Goal: Information Seeking & Learning: Learn about a topic

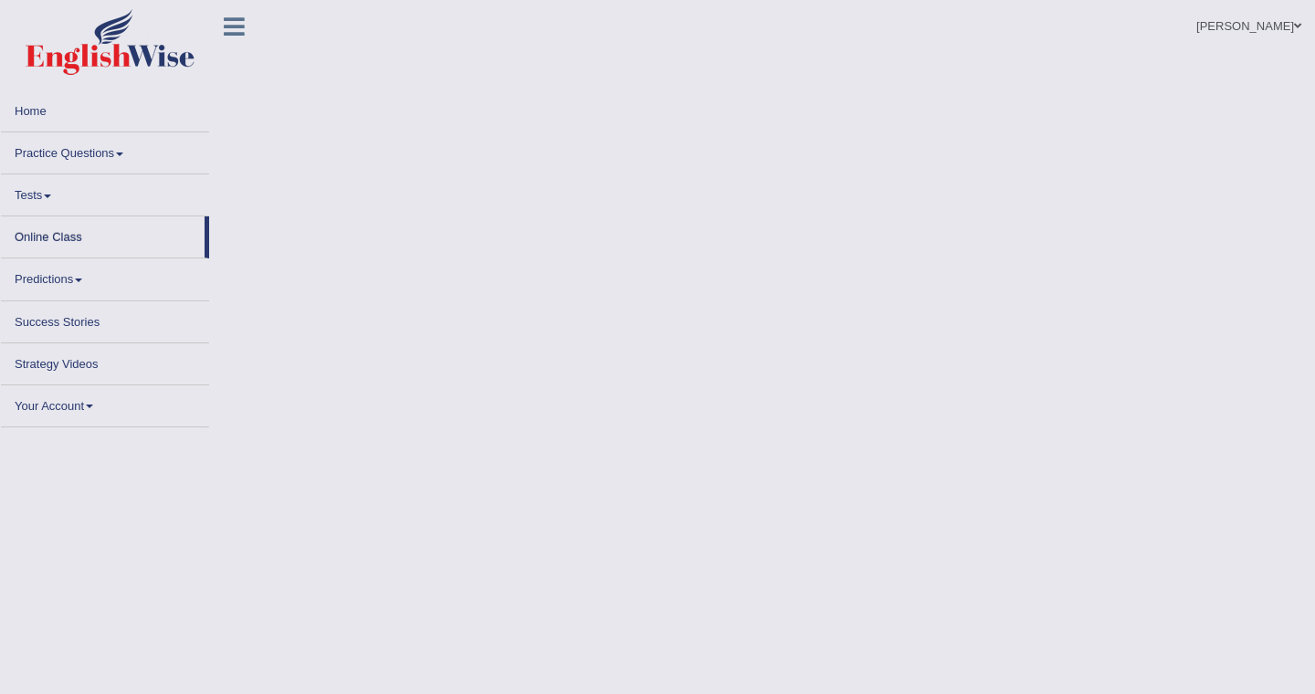
click at [78, 154] on link "Practice Questions" at bounding box center [105, 150] width 208 height 36
click at [75, 149] on link "Practice Questions" at bounding box center [105, 150] width 208 height 36
click at [111, 148] on link "Practice Questions" at bounding box center [105, 150] width 208 height 36
click at [130, 148] on link "Practice Questions" at bounding box center [105, 150] width 208 height 36
click at [123, 153] on span at bounding box center [119, 155] width 7 height 4
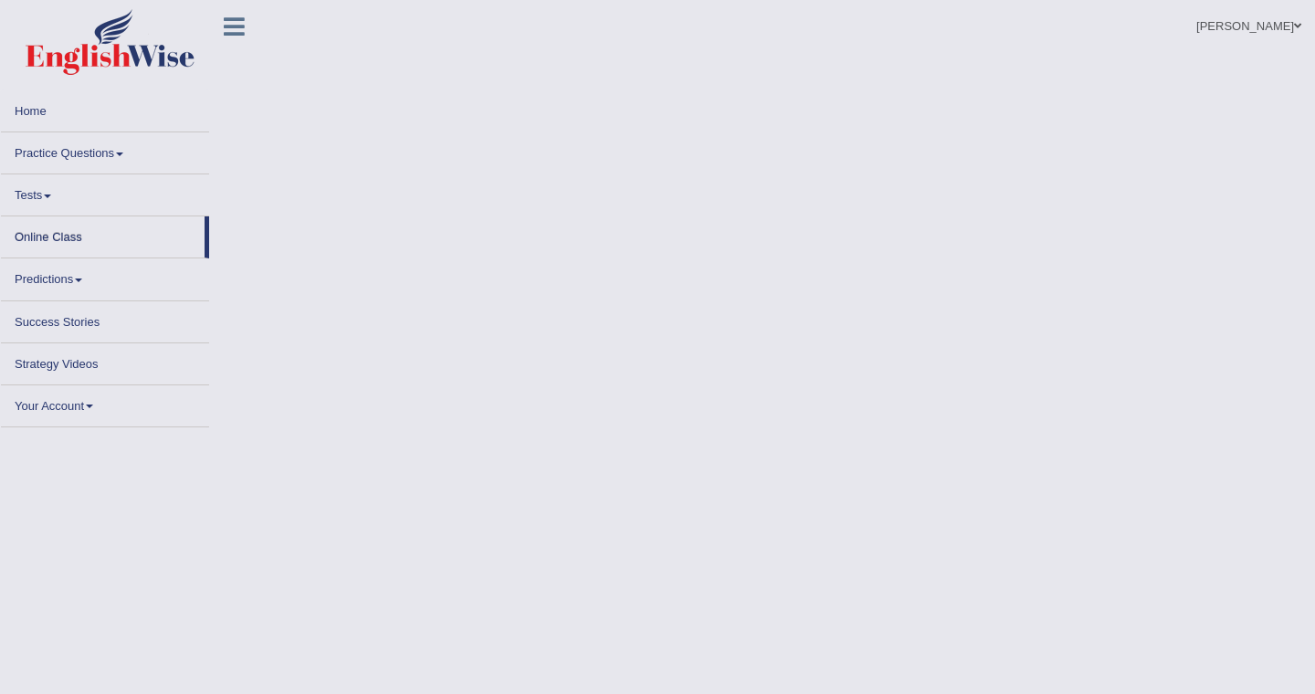
click at [125, 152] on link "Practice Questions" at bounding box center [105, 150] width 208 height 36
click at [122, 150] on link "Practice Questions" at bounding box center [105, 150] width 208 height 36
click at [116, 152] on link "Practice Questions" at bounding box center [105, 150] width 208 height 36
click at [48, 191] on link "Tests" at bounding box center [105, 192] width 208 height 36
click at [85, 154] on link "Practice Questions" at bounding box center [105, 150] width 208 height 36
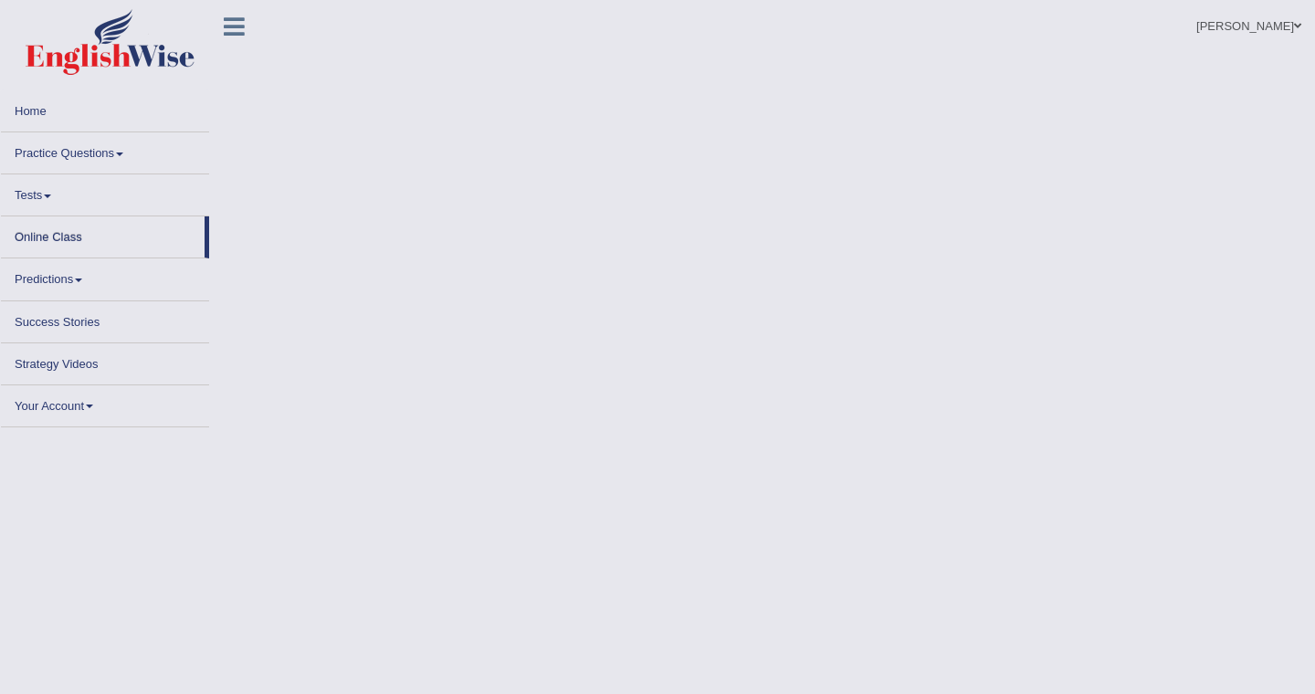
click at [88, 147] on link "Practice Questions" at bounding box center [105, 150] width 208 height 36
click at [114, 151] on link "Practice Questions" at bounding box center [105, 150] width 208 height 36
click at [123, 153] on span at bounding box center [119, 155] width 7 height 4
click at [107, 149] on link "Practice Questions" at bounding box center [105, 150] width 208 height 36
click at [40, 108] on link "Home" at bounding box center [105, 108] width 208 height 36
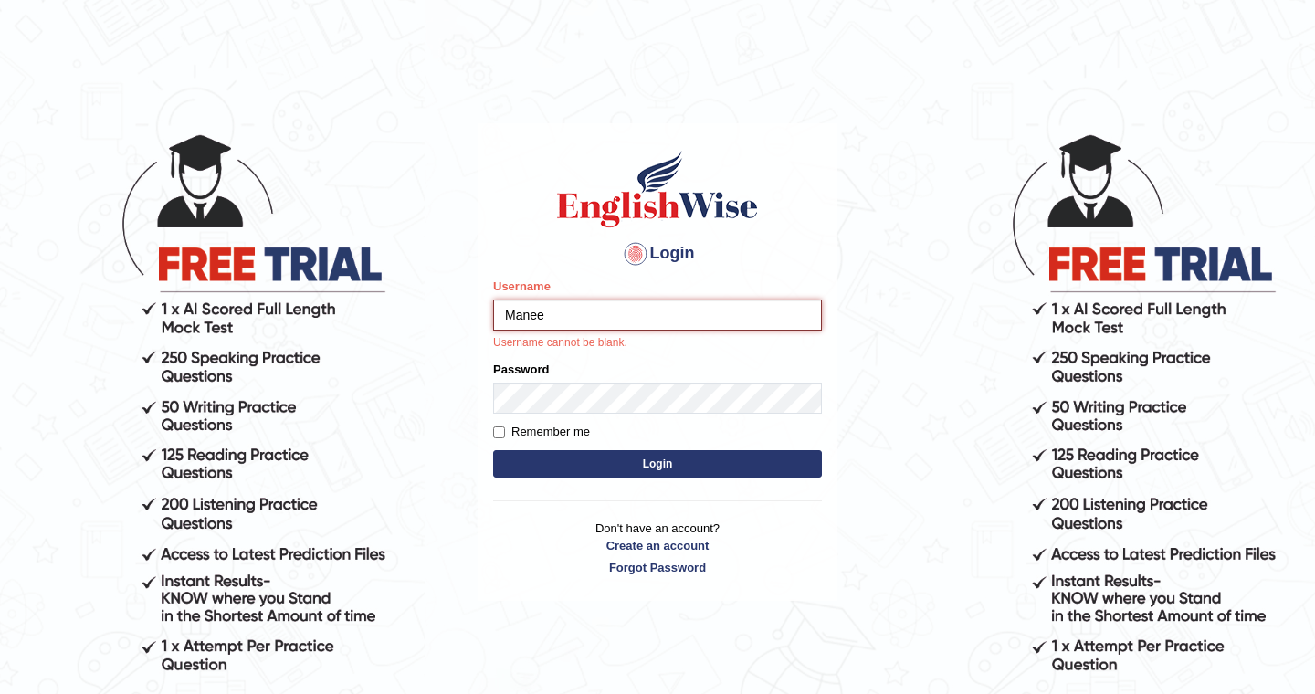
type input "Manee"
click at [527, 377] on label "Password" at bounding box center [521, 369] width 56 height 17
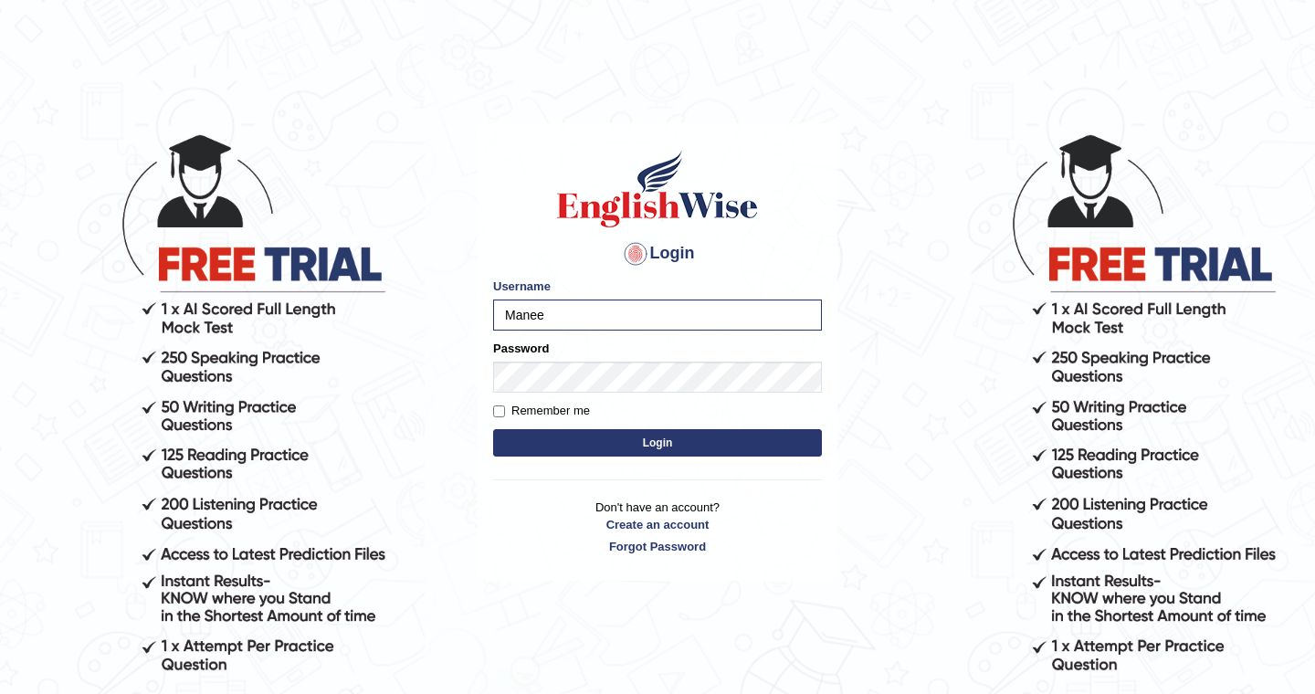
click at [641, 442] on button "Login" at bounding box center [657, 442] width 329 height 27
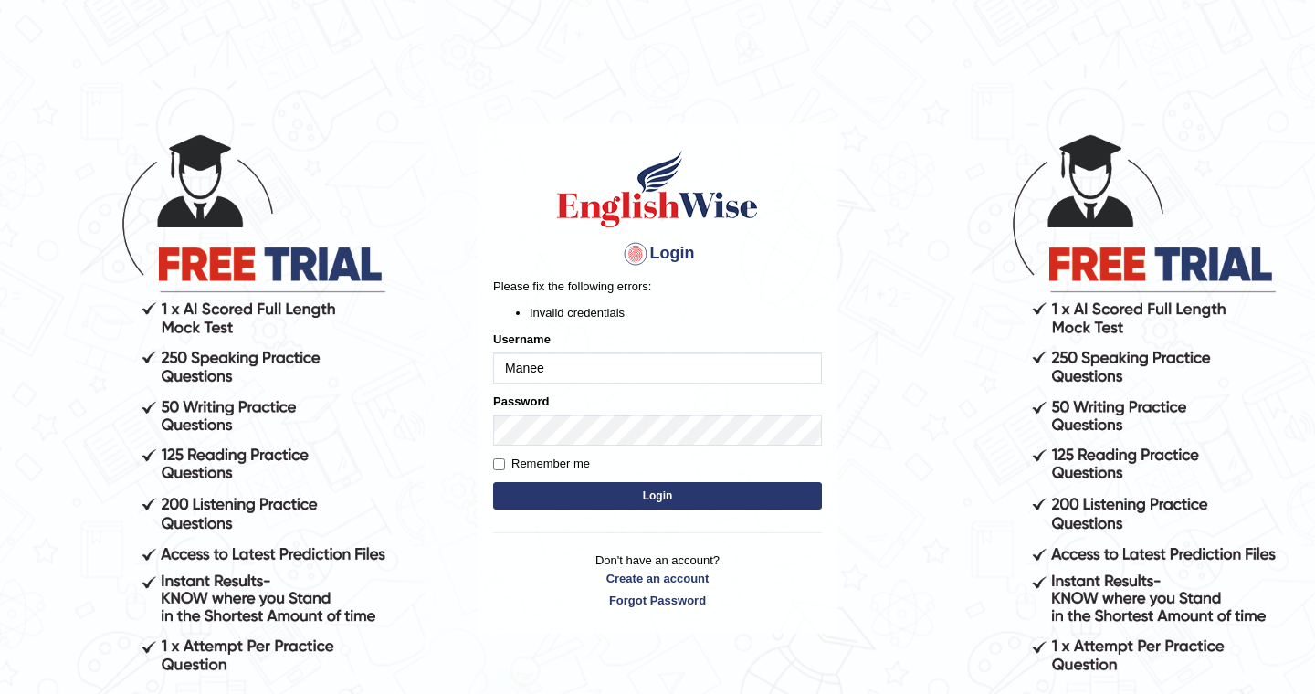
click at [656, 497] on button "Login" at bounding box center [657, 495] width 329 height 27
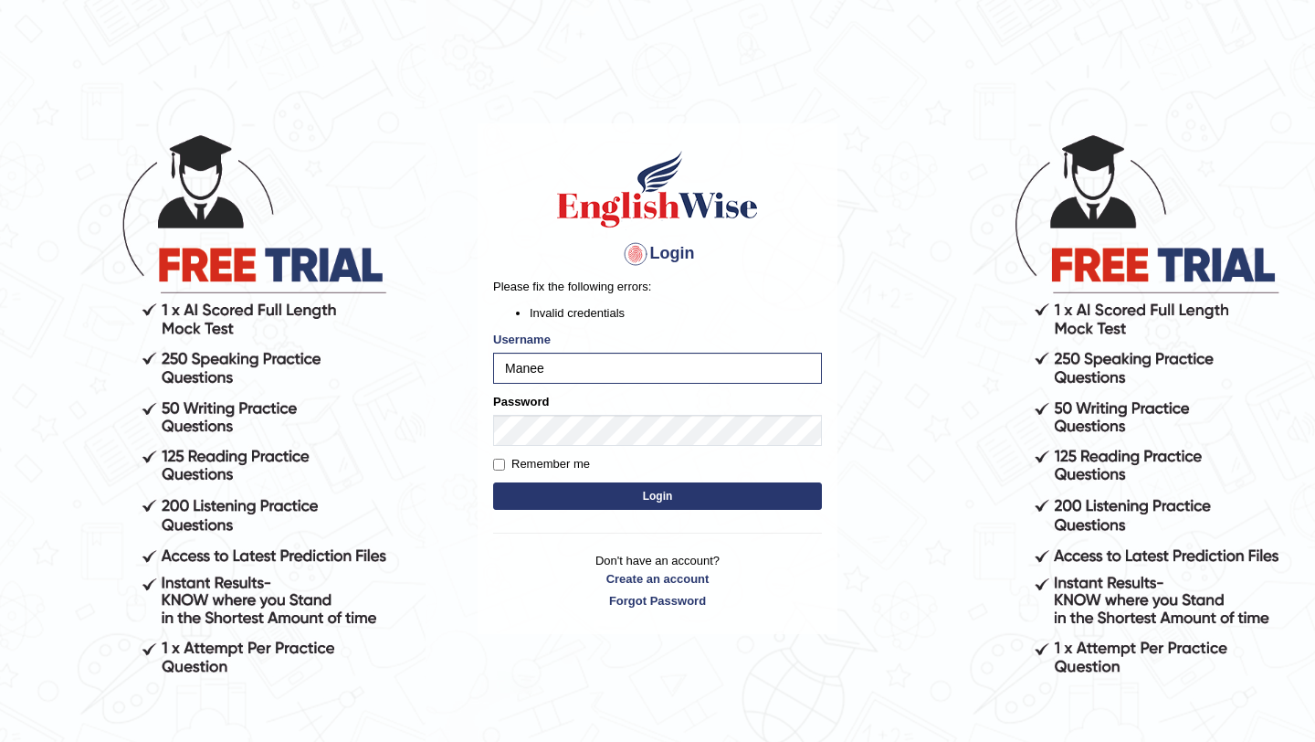
click at [670, 495] on button "Login" at bounding box center [657, 495] width 329 height 27
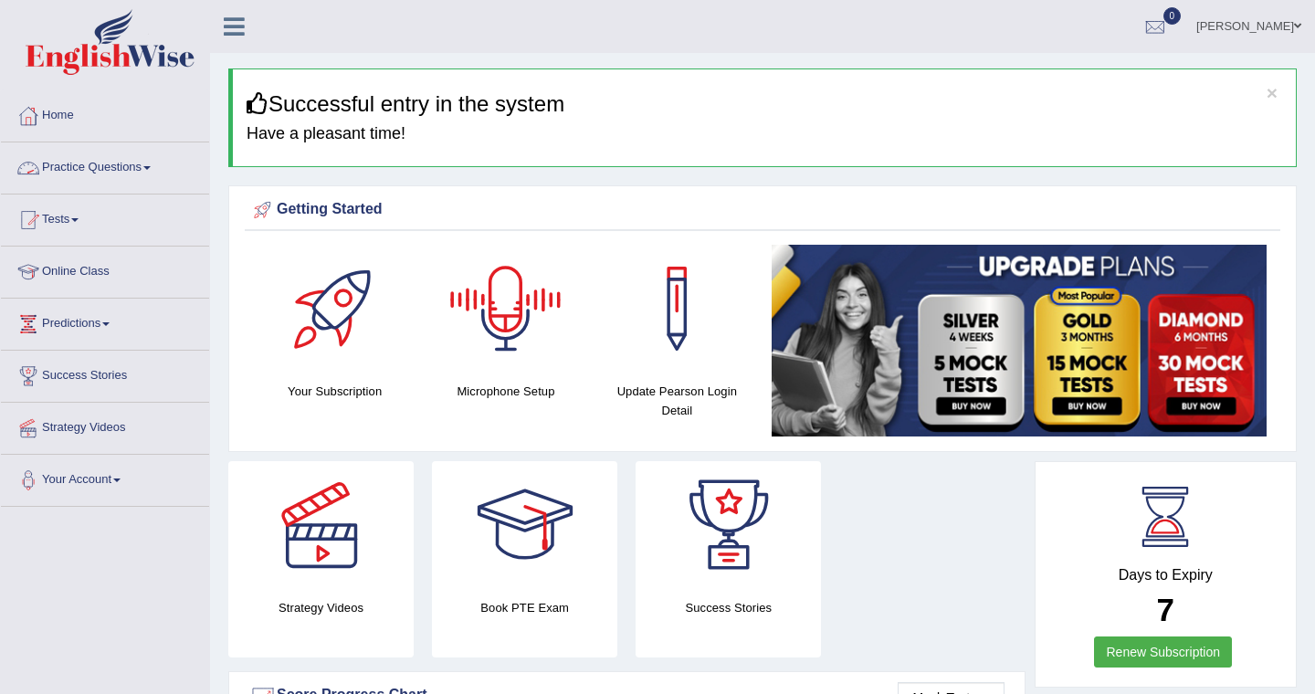
click at [98, 168] on link "Practice Questions" at bounding box center [105, 166] width 208 height 46
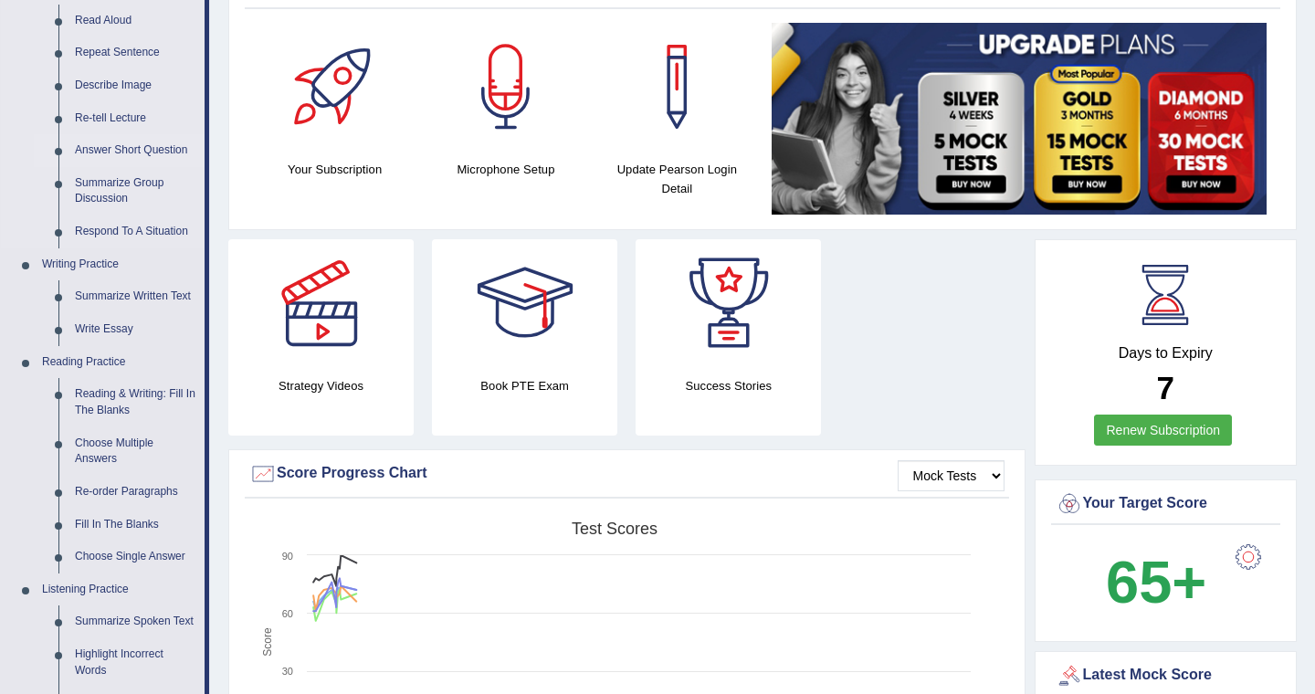
scroll to position [230, 0]
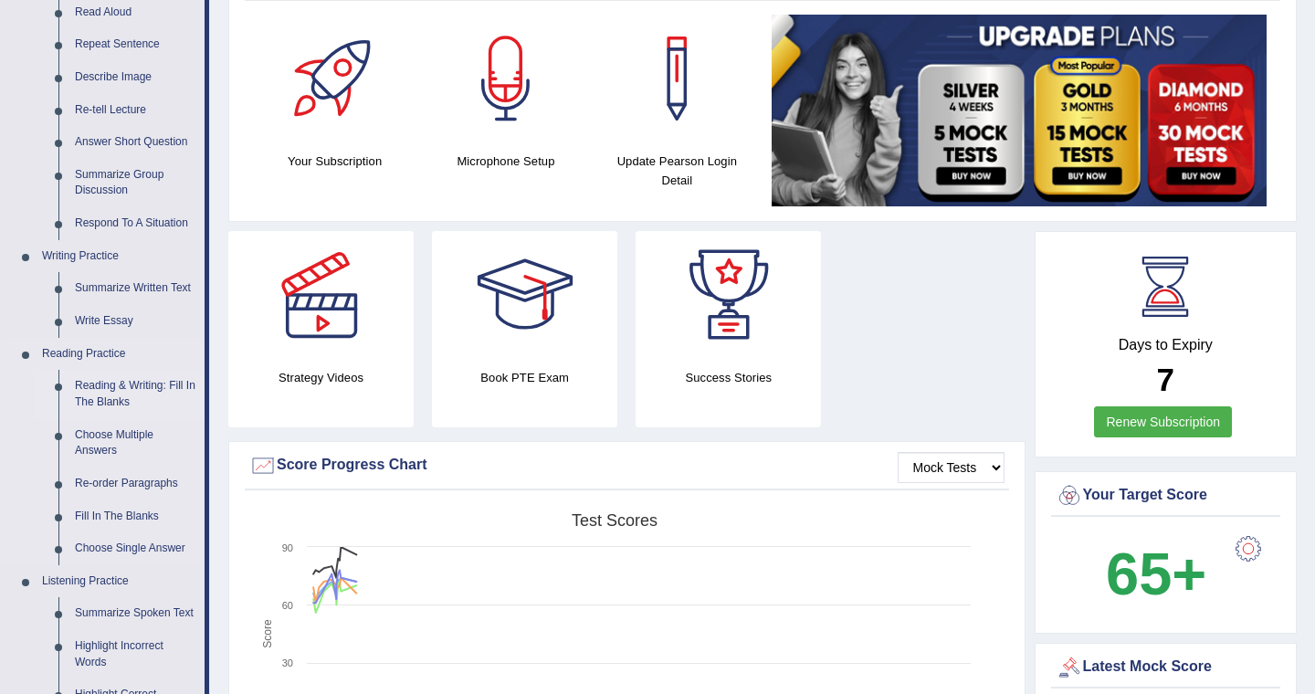
click at [114, 387] on link "Reading & Writing: Fill In The Blanks" at bounding box center [136, 394] width 138 height 48
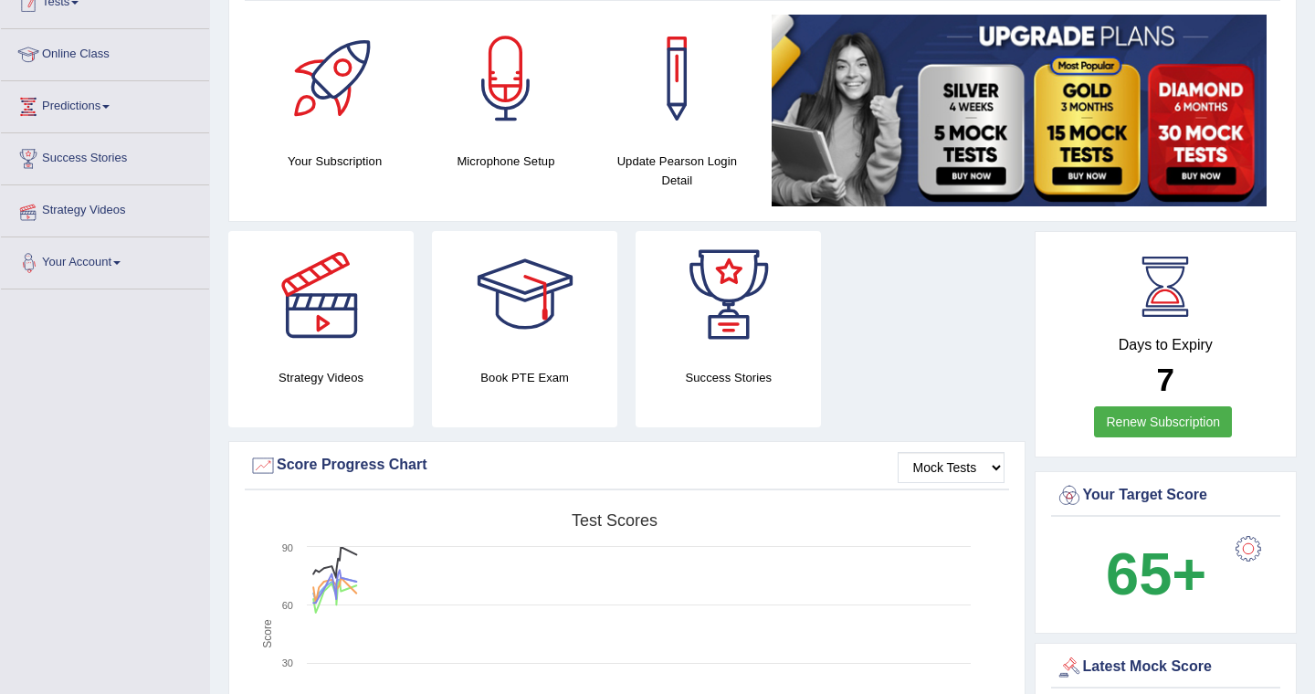
scroll to position [325, 0]
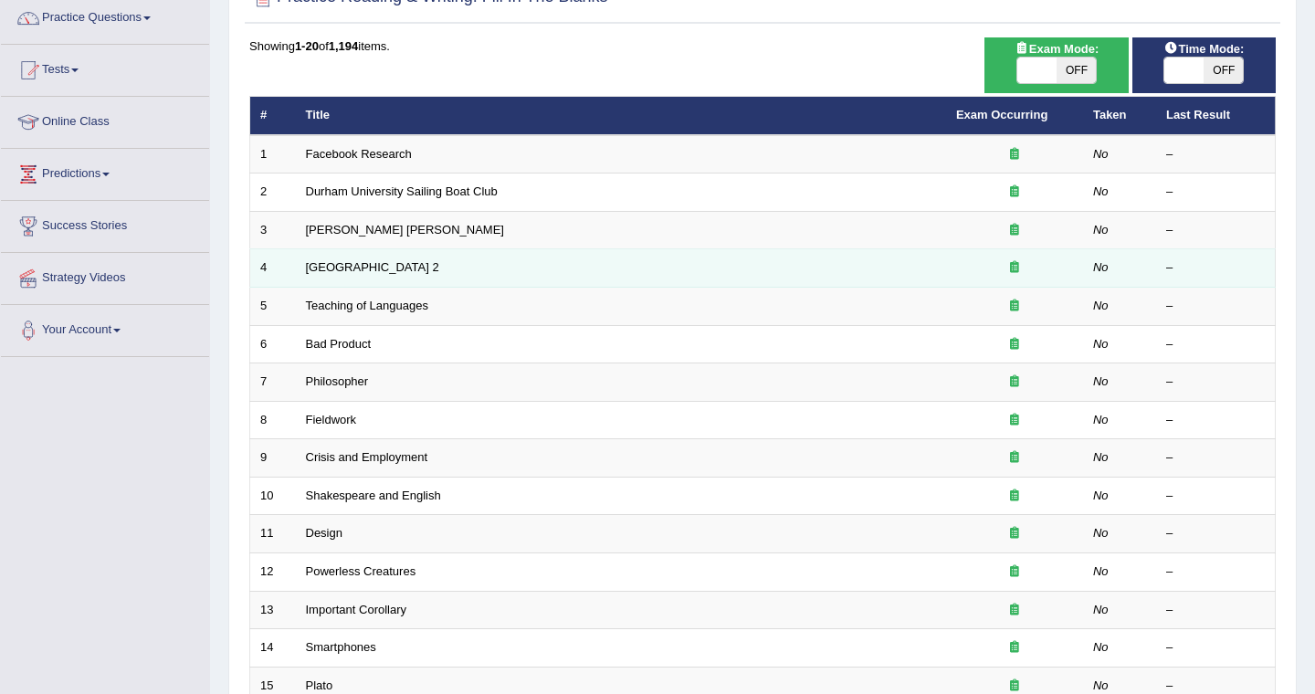
scroll to position [152, 0]
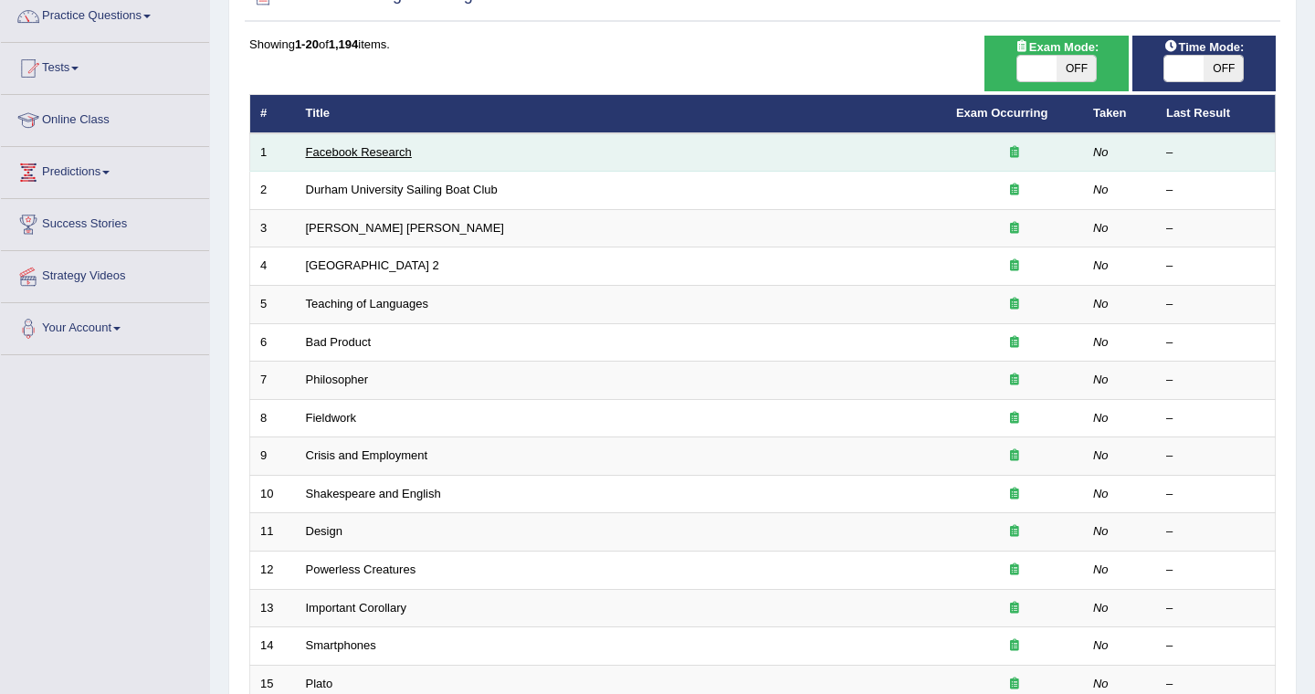
click at [368, 152] on link "Facebook Research" at bounding box center [359, 152] width 106 height 14
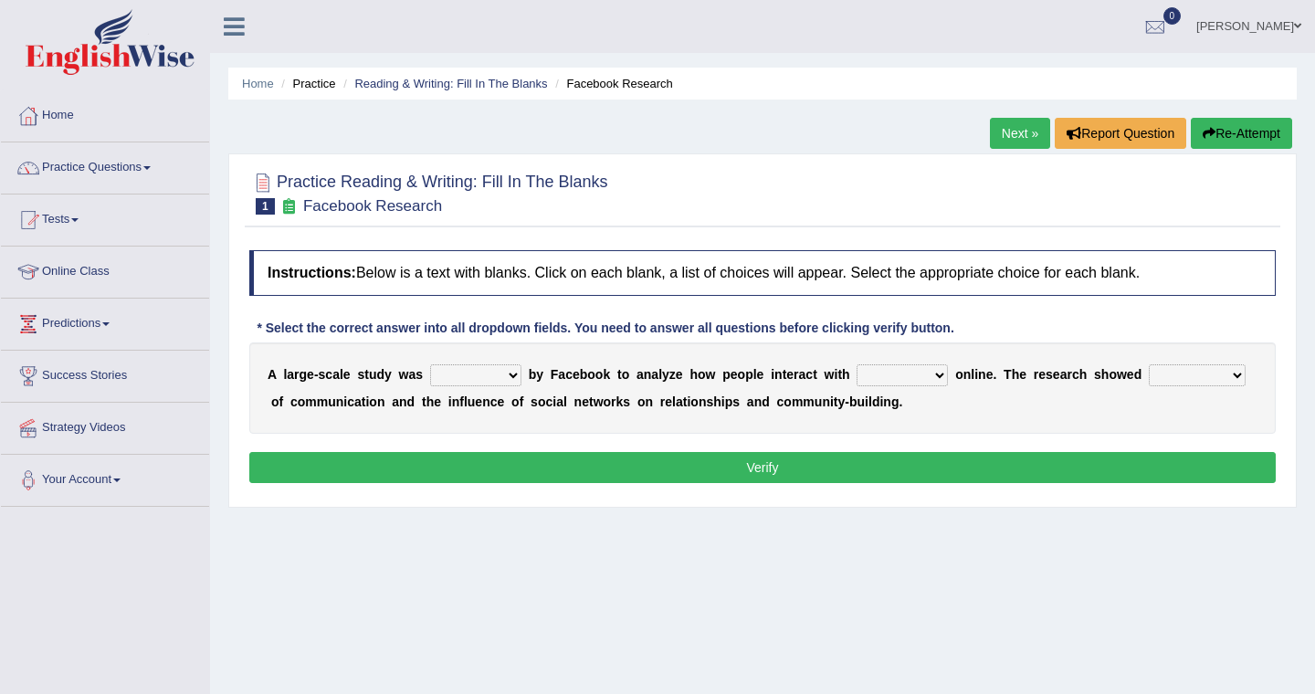
click at [1010, 134] on link "Next »" at bounding box center [1020, 133] width 60 height 31
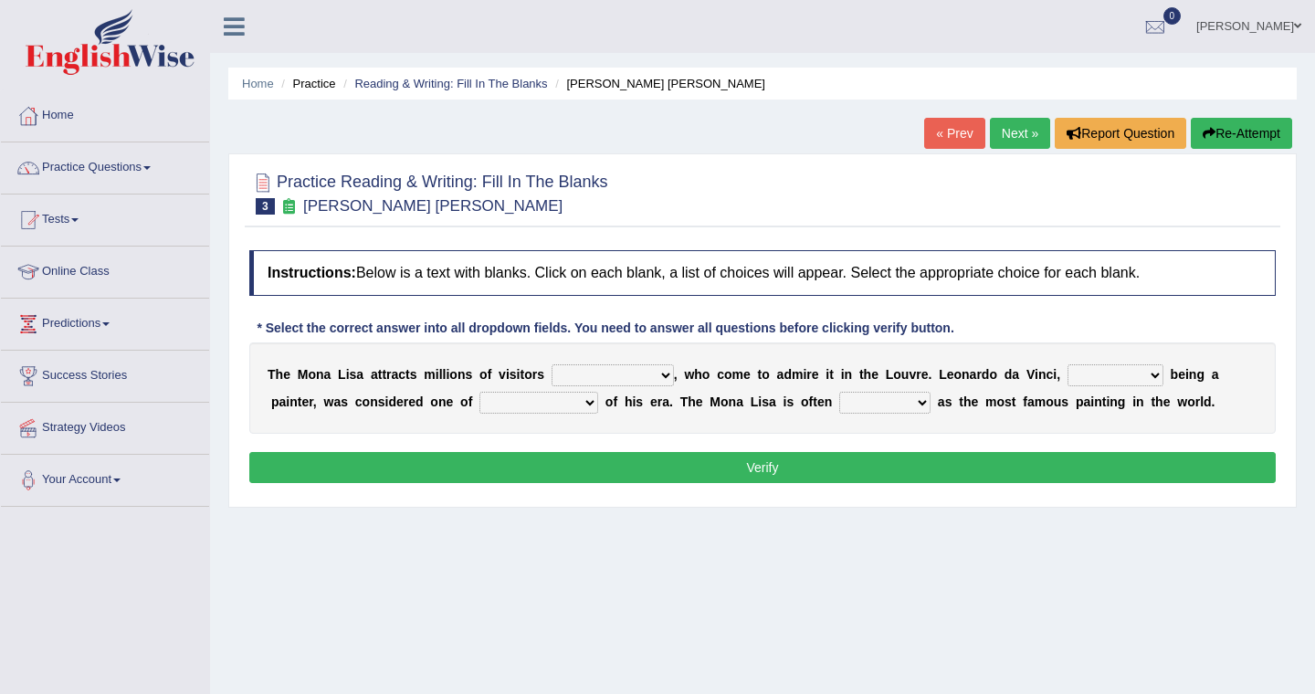
click at [661, 375] on select "around the year the all year all year round per year" at bounding box center [613, 375] width 122 height 22
click at [661, 373] on select "around the year the all year all year round per year" at bounding box center [613, 375] width 122 height 22
click at [552, 364] on select "around the year the all year all year round per year" at bounding box center [613, 375] width 122 height 22
click at [664, 378] on select "around the year the all year all year round per year" at bounding box center [613, 375] width 122 height 22
click at [1151, 373] on select "rather than as much as as well as as long as" at bounding box center [1116, 375] width 96 height 22
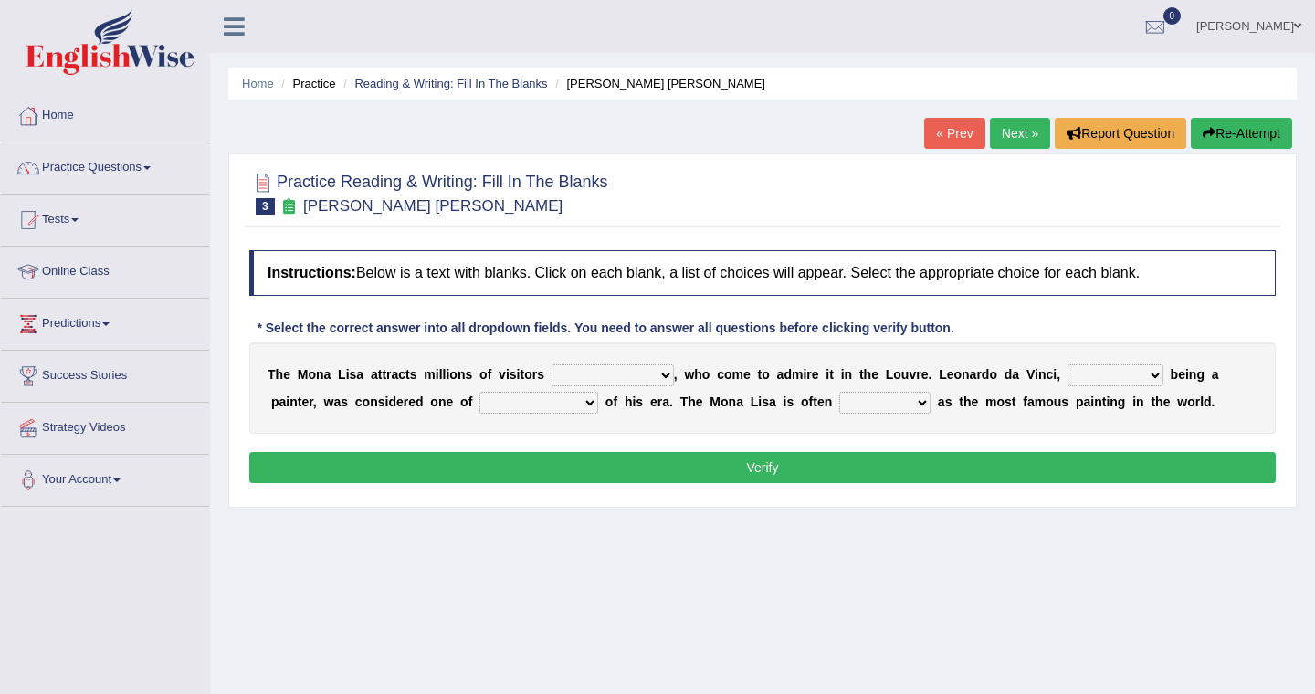
click at [665, 377] on select "around the year the all year all year round per year" at bounding box center [613, 375] width 122 height 22
